Goal: Find specific page/section: Find specific page/section

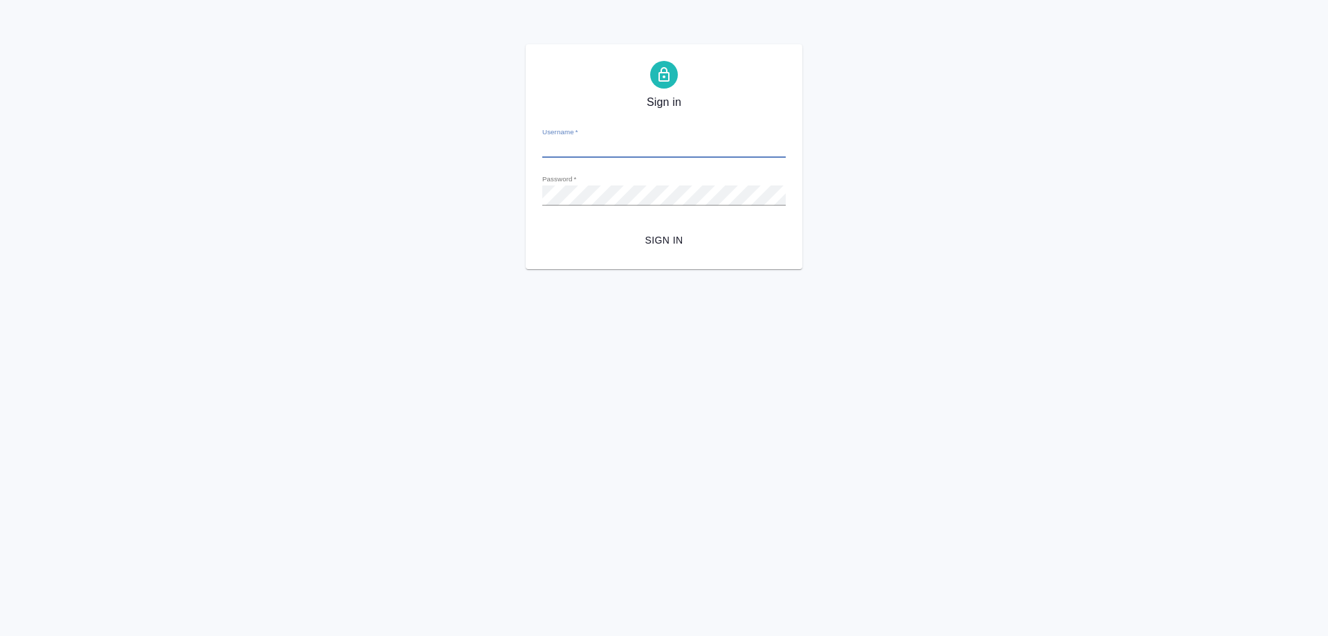
type input "e.smotraeva@awatera.com"
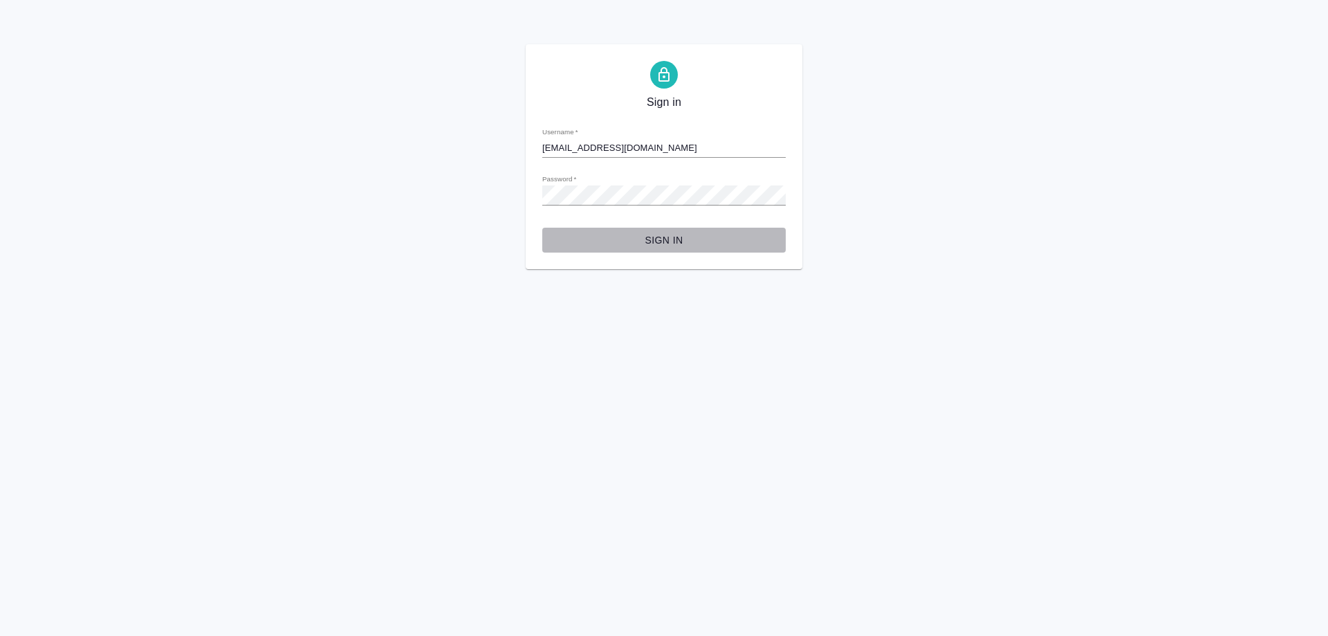
click at [670, 243] on span "Sign in" at bounding box center [663, 240] width 221 height 17
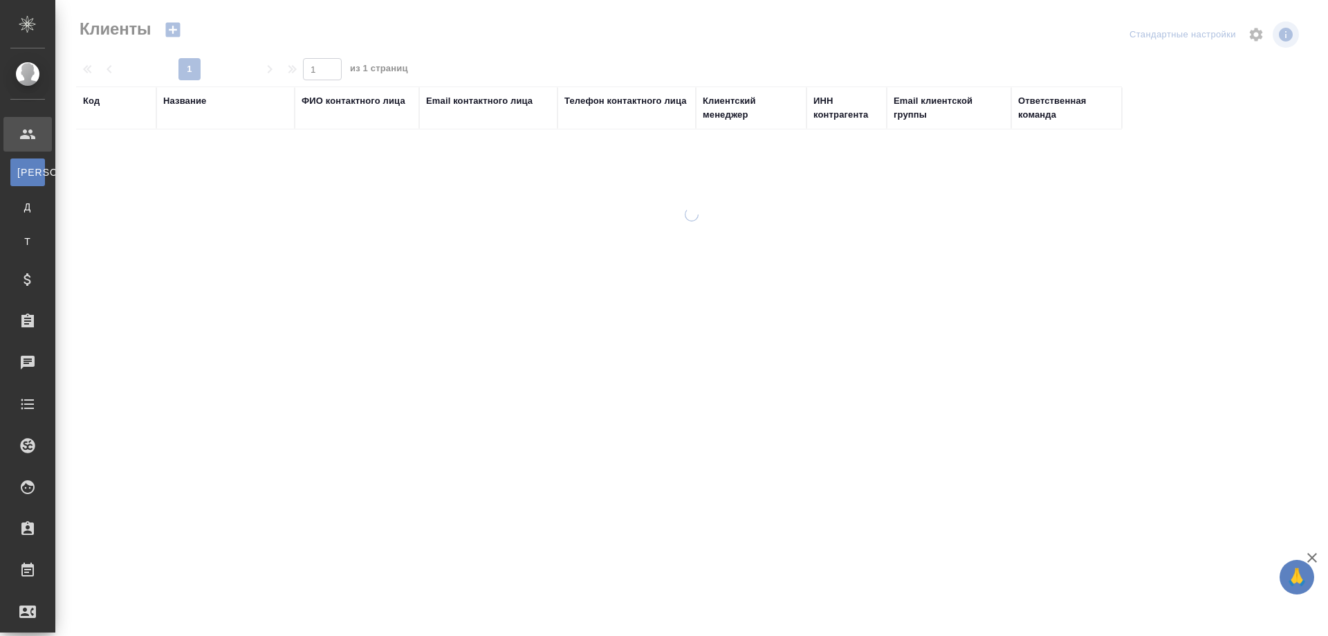
select select "RU"
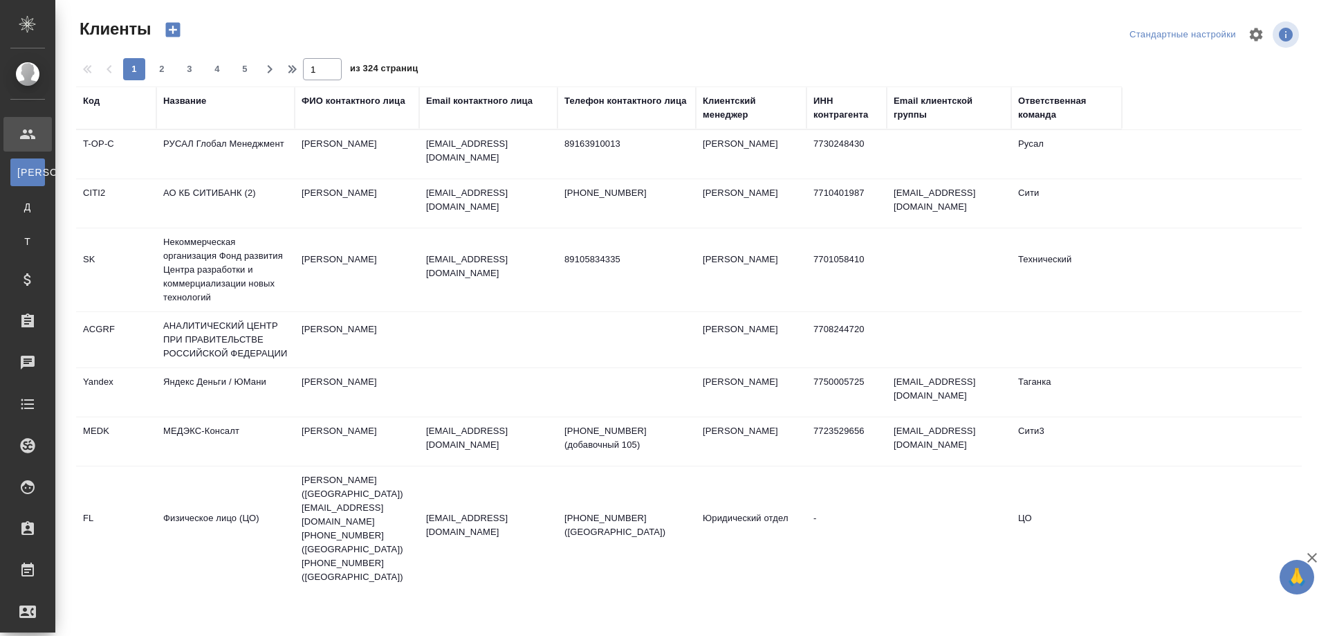
click at [189, 99] on div "Название" at bounding box center [184, 101] width 43 height 14
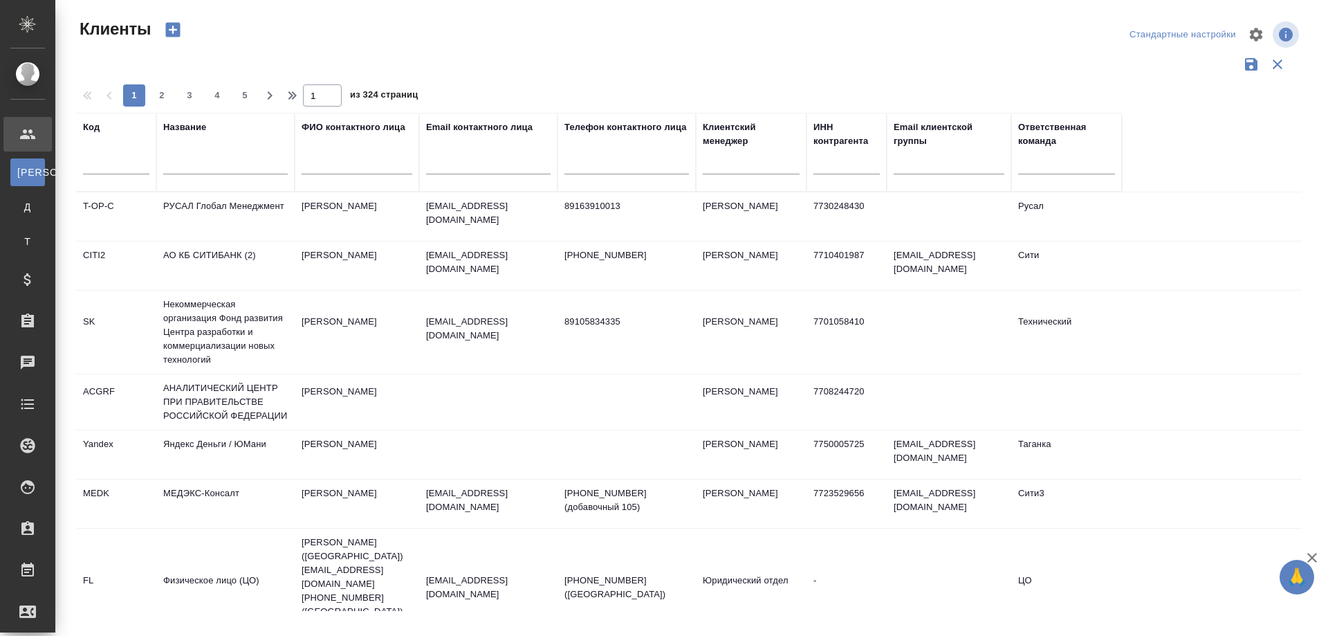
click at [200, 169] on input "text" at bounding box center [225, 165] width 125 height 17
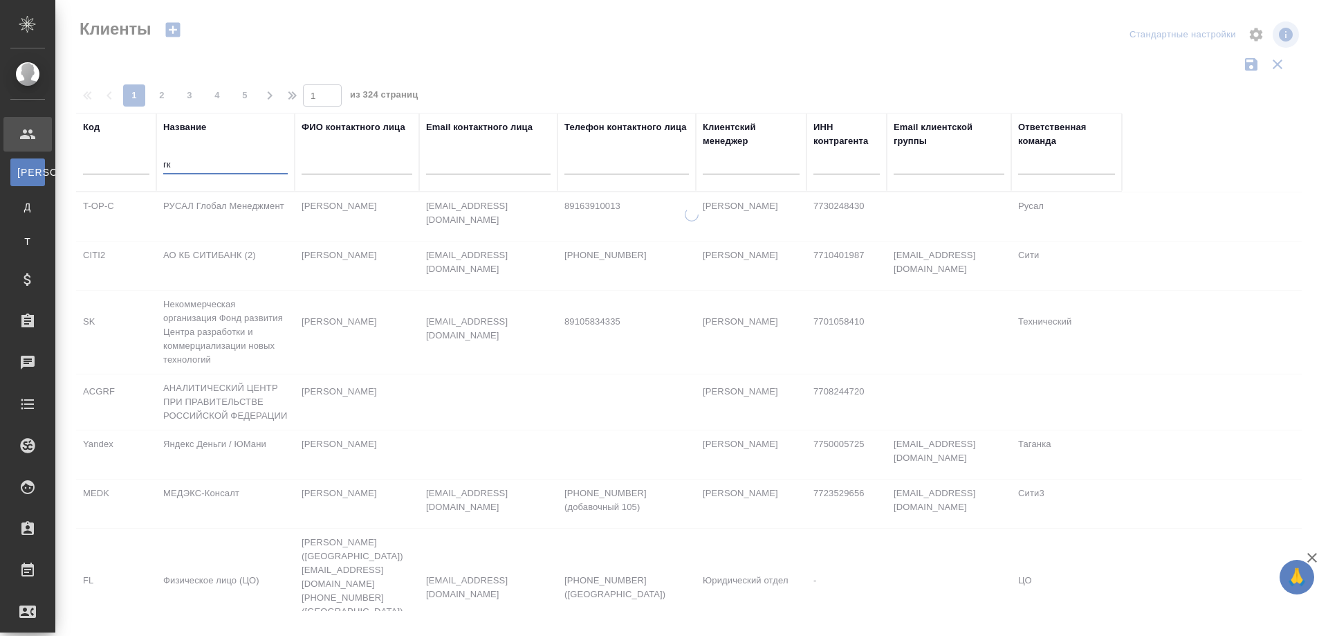
type input "г"
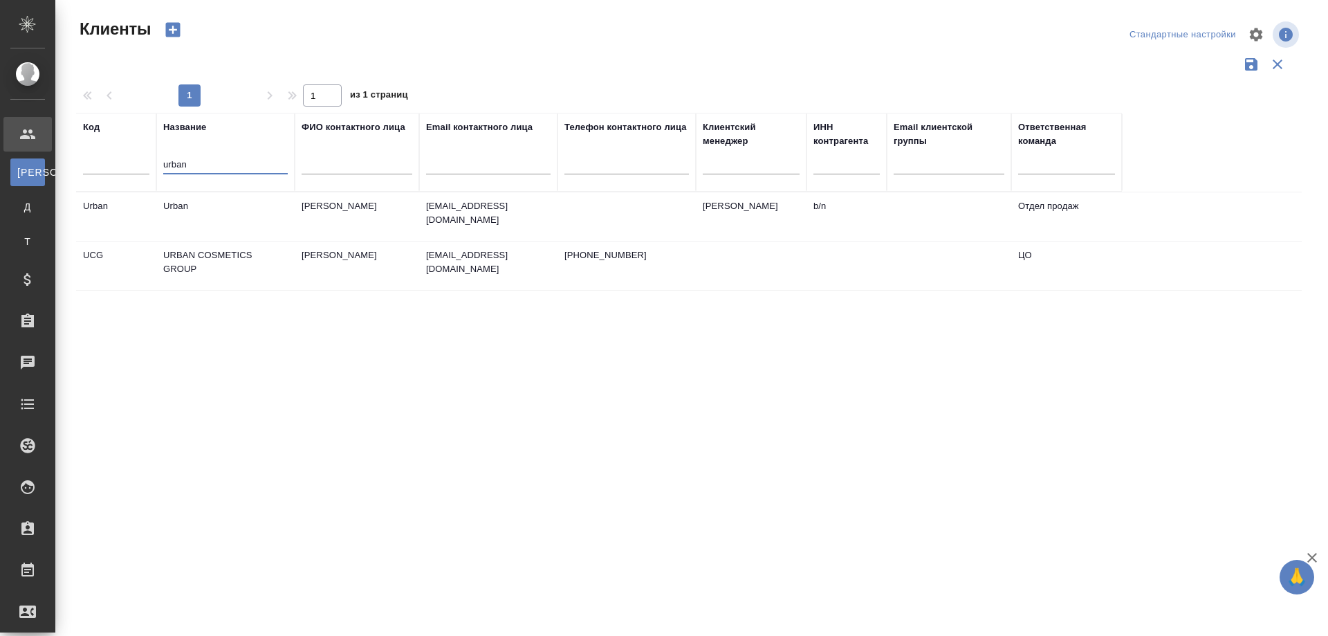
type input "urban"
click at [218, 210] on td "Urban" at bounding box center [225, 216] width 138 height 48
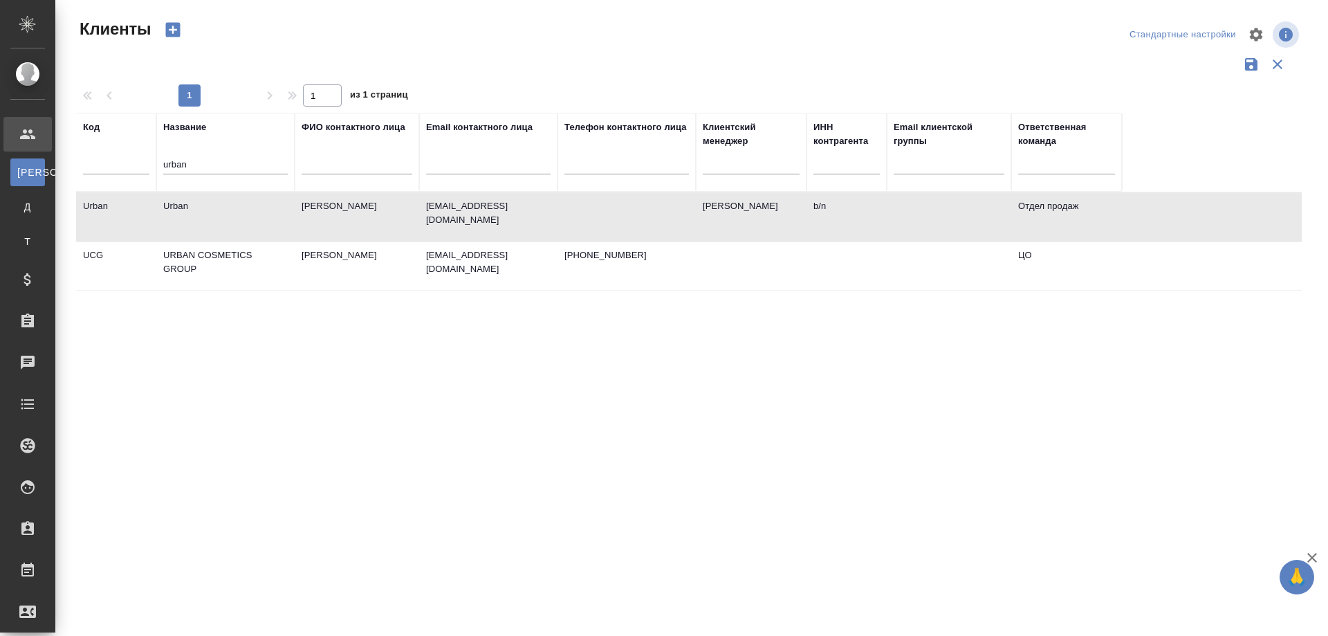
click at [218, 210] on td "Urban" at bounding box center [225, 216] width 138 height 48
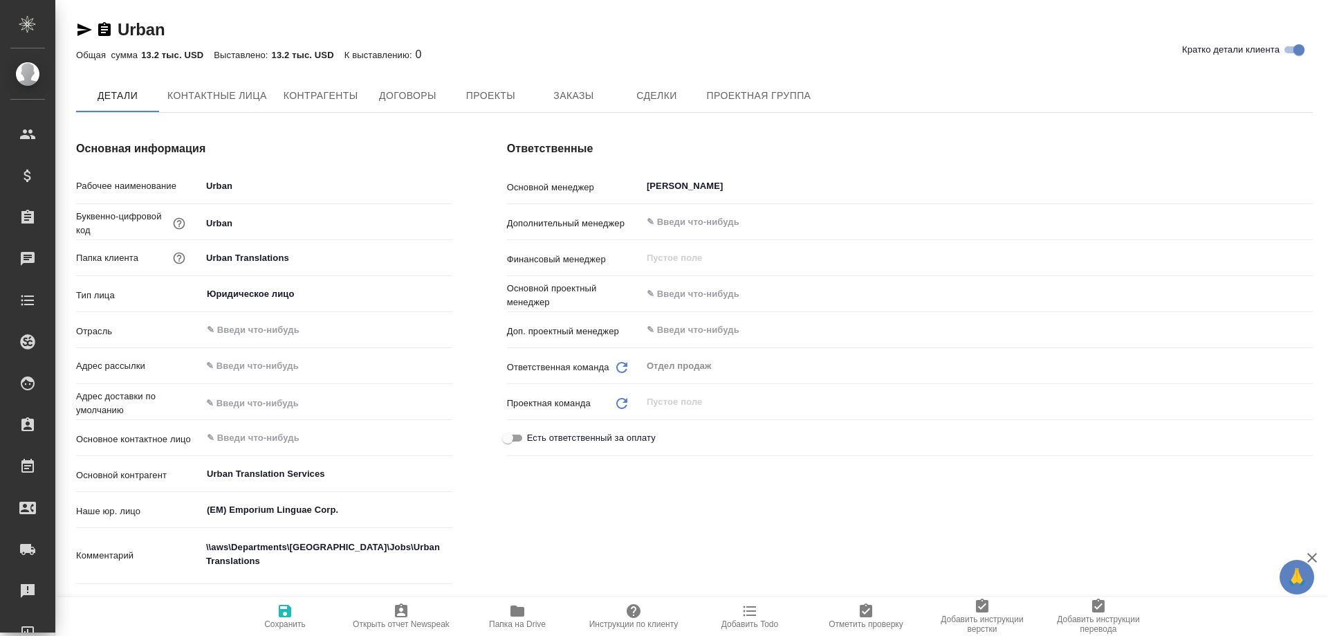
type textarea "x"
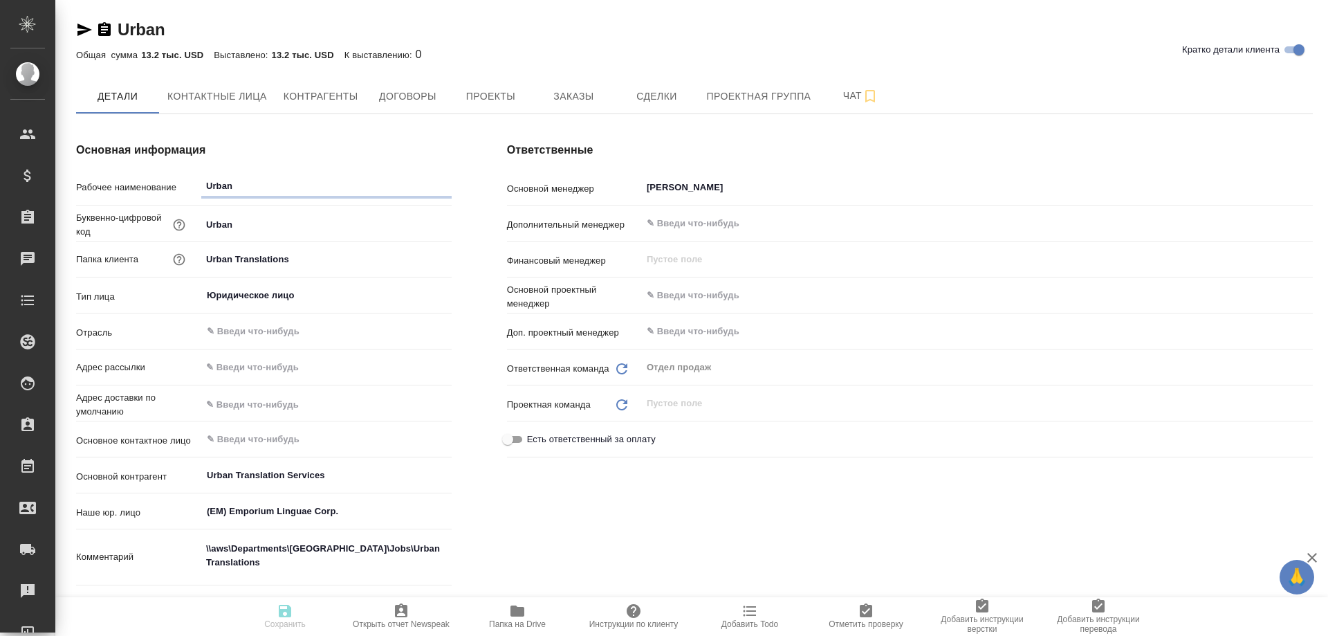
type textarea "x"
click at [621, 571] on div "Ответственные Основной менеджер Леонова Марина ​ Дополнительный менеджер ​ Фина…" at bounding box center [909, 405] width 861 height 583
